Goal: Information Seeking & Learning: Learn about a topic

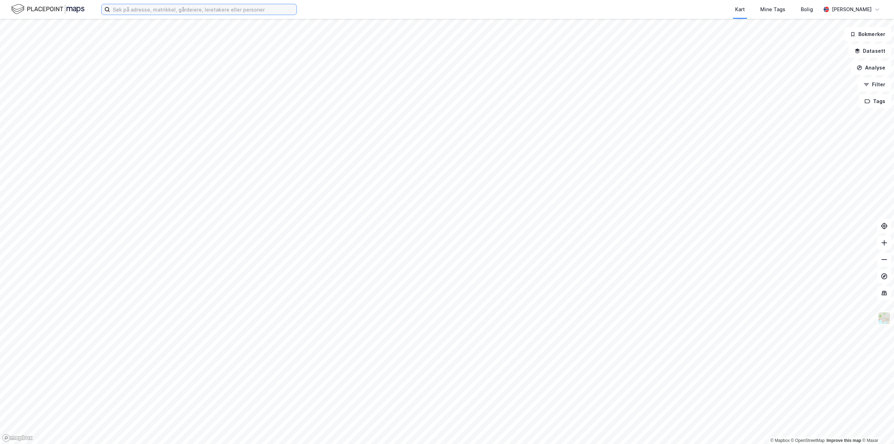
click at [132, 12] on input at bounding box center [203, 9] width 186 height 10
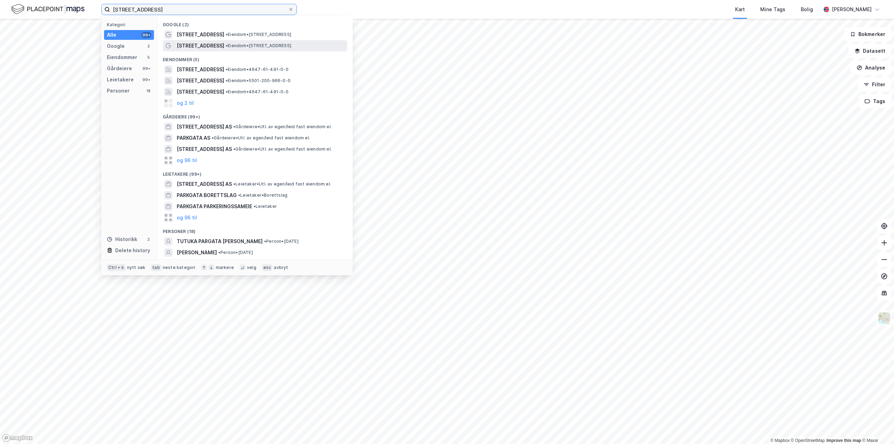
type input "[STREET_ADDRESS]"
click at [203, 42] on span "Parkgata 37A" at bounding box center [200, 46] width 47 height 8
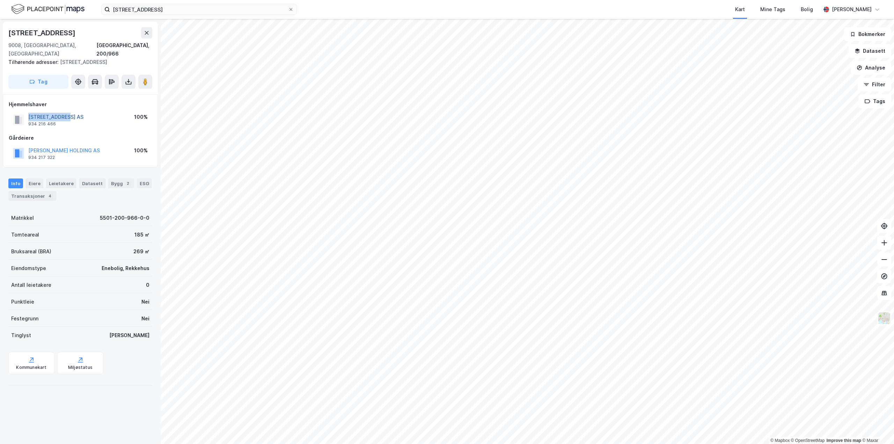
drag, startPoint x: 72, startPoint y: 108, endPoint x: 28, endPoint y: 108, distance: 44.0
click at [28, 111] on div "PARKGATA 37 AS 934 216 466 100%" at bounding box center [80, 119] width 143 height 17
copy button "[STREET_ADDRESS] AS"
click at [0, 0] on button "[STREET_ADDRESS] AS" at bounding box center [0, 0] width 0 height 0
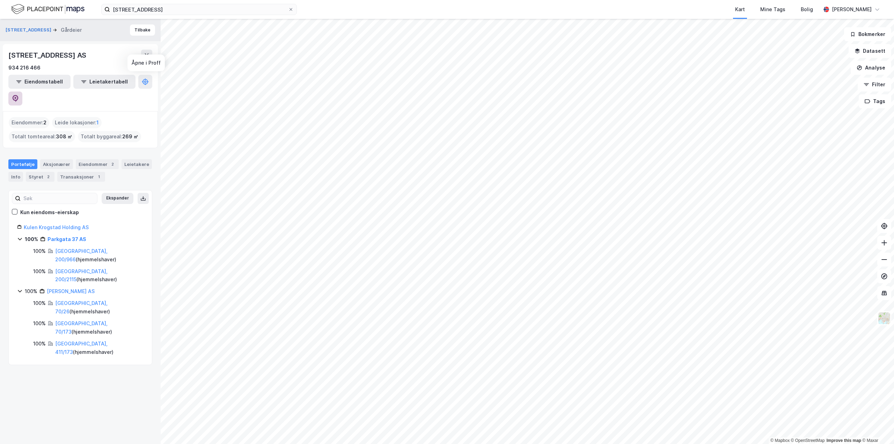
click at [19, 95] on icon at bounding box center [15, 98] width 7 height 7
click at [145, 53] on icon at bounding box center [147, 54] width 4 height 3
